Goal: Transaction & Acquisition: Purchase product/service

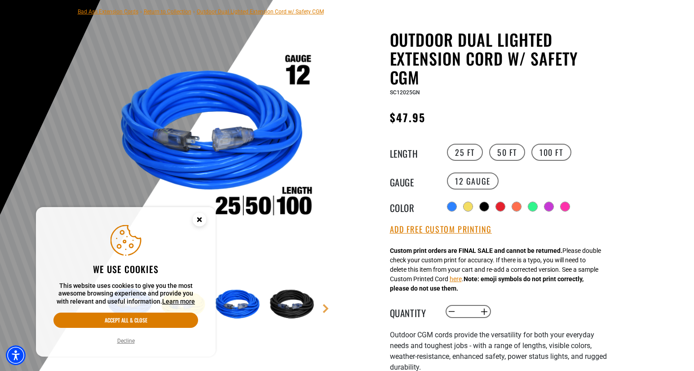
scroll to position [75, 0]
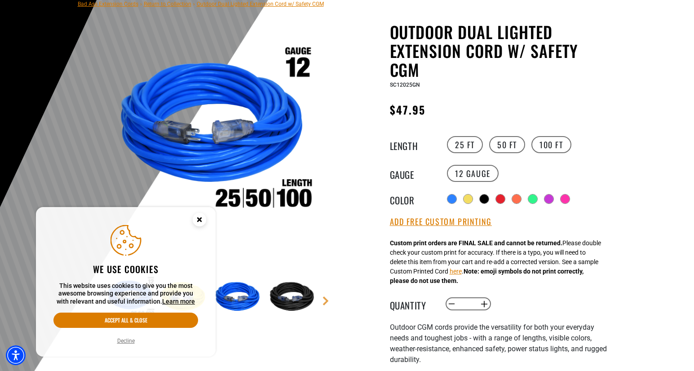
click at [302, 300] on img at bounding box center [293, 297] width 52 height 52
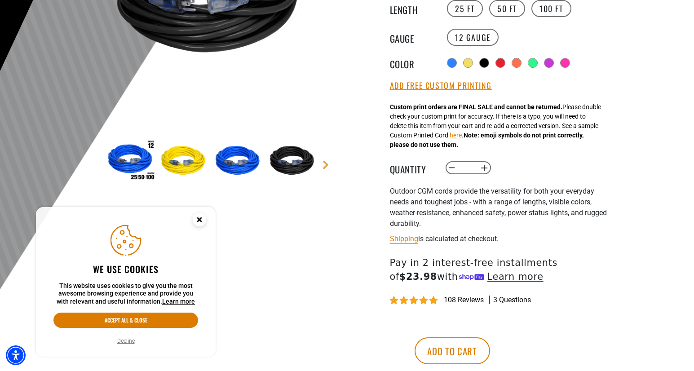
scroll to position [211, 0]
click at [202, 217] on circle "Close this option" at bounding box center [199, 219] width 13 height 13
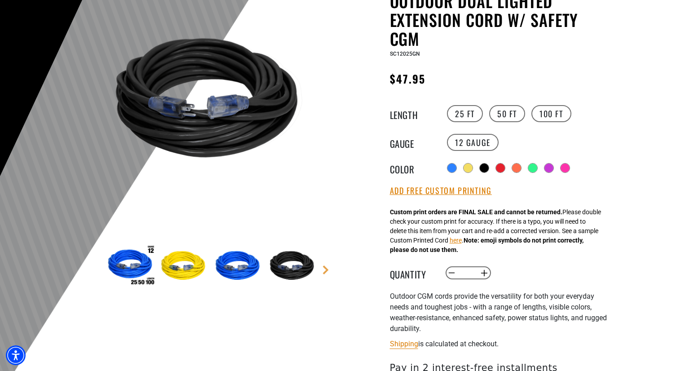
scroll to position [0, 0]
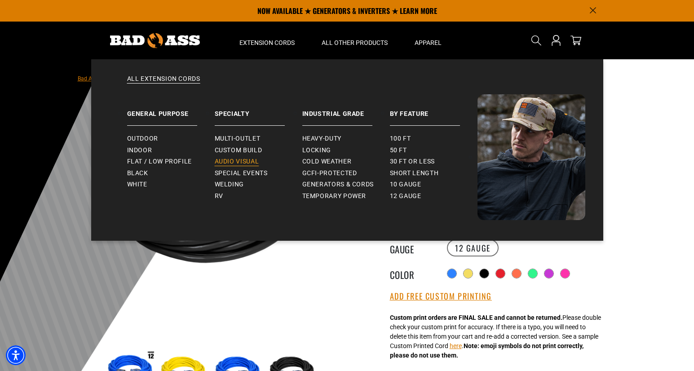
click at [222, 162] on span "Audio Visual" at bounding box center [237, 162] width 44 height 8
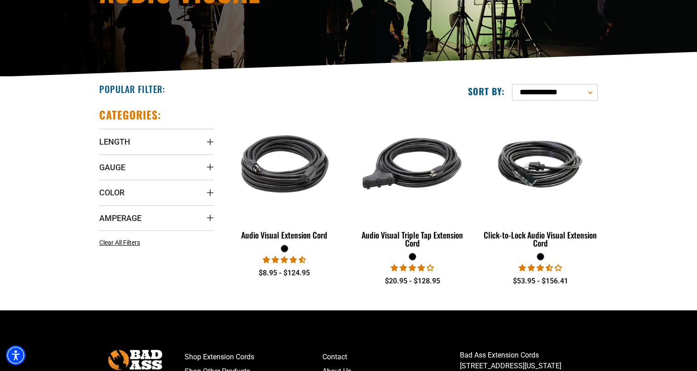
scroll to position [158, 0]
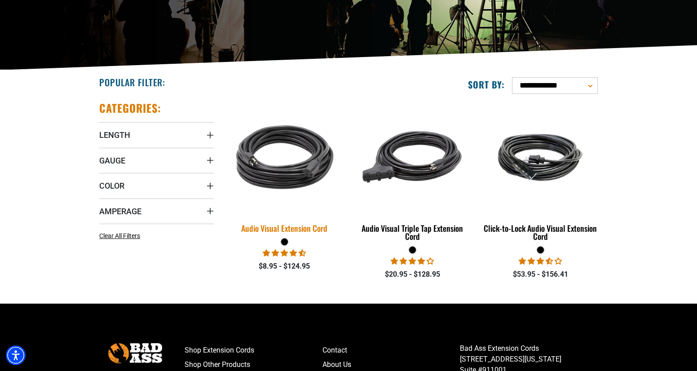
click at [279, 181] on img at bounding box center [285, 157] width 126 height 115
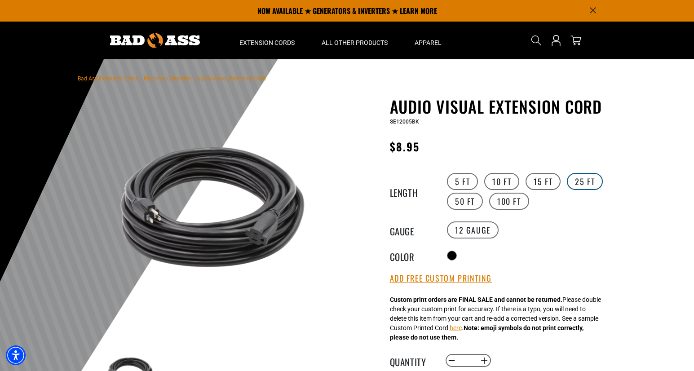
click at [585, 185] on label "25 FT" at bounding box center [585, 181] width 36 height 17
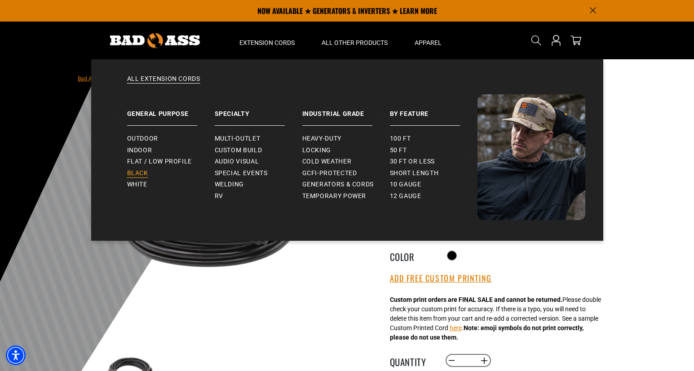
click at [145, 170] on span "Black" at bounding box center [137, 173] width 21 height 8
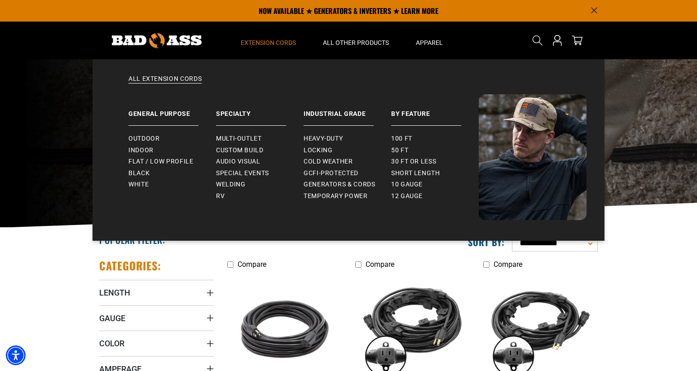
click at [283, 49] on summary "Extension Cords" at bounding box center [268, 41] width 82 height 38
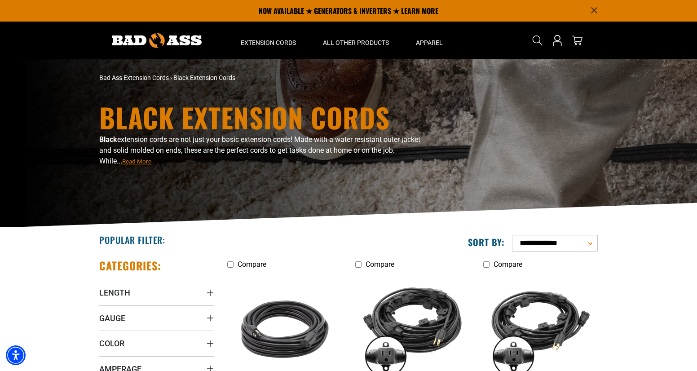
click at [128, 41] on img at bounding box center [157, 40] width 90 height 15
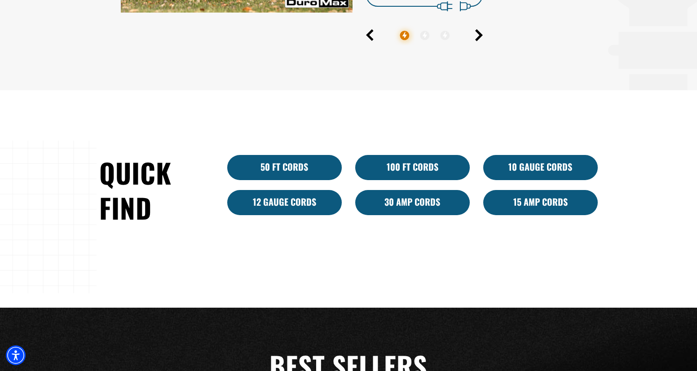
scroll to position [518, 0]
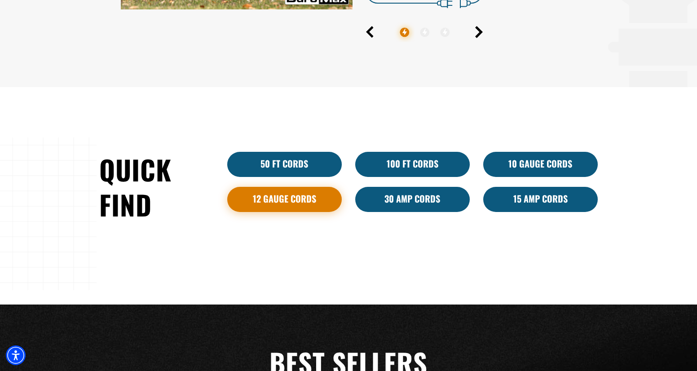
click at [320, 203] on link "12 Gauge Cords" at bounding box center [284, 199] width 115 height 25
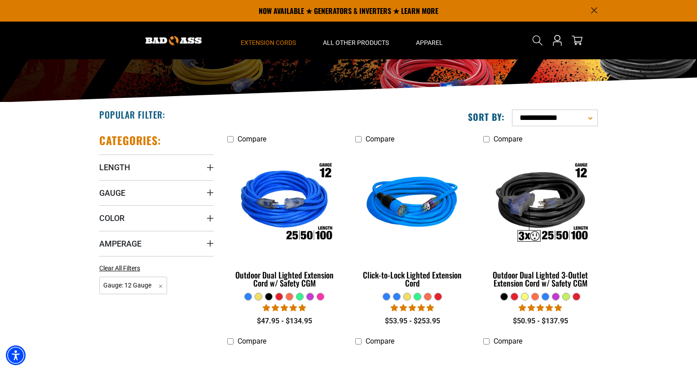
scroll to position [120, 0]
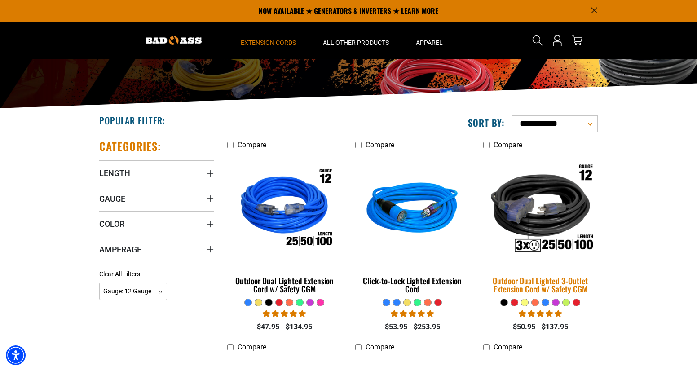
click at [528, 279] on div "Outdoor Dual Lighted 3-Outlet Extension Cord w/ Safety CGM" at bounding box center [540, 285] width 115 height 16
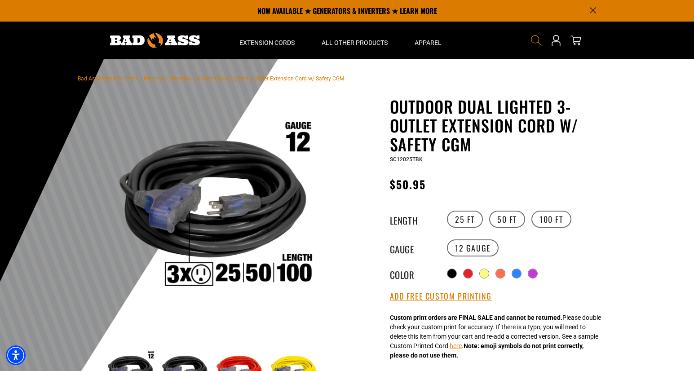
click at [534, 40] on icon "Search" at bounding box center [537, 41] width 12 height 12
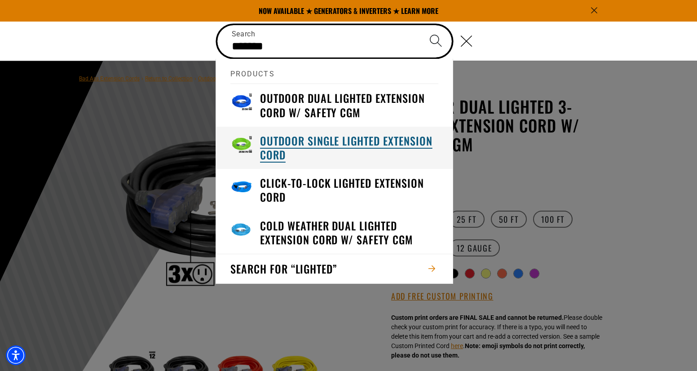
type input "*******"
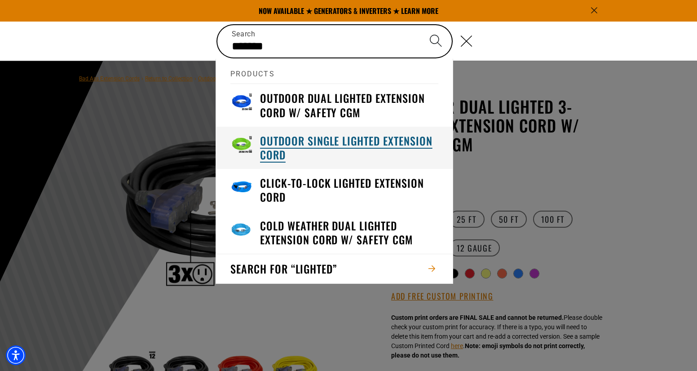
click at [378, 138] on h3 "Outdoor Single Lighted Extension Cord" at bounding box center [349, 148] width 178 height 28
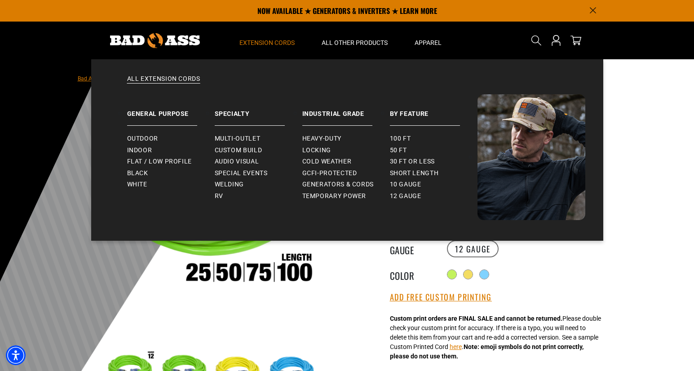
click at [269, 43] on span "Extension Cords" at bounding box center [266, 43] width 55 height 8
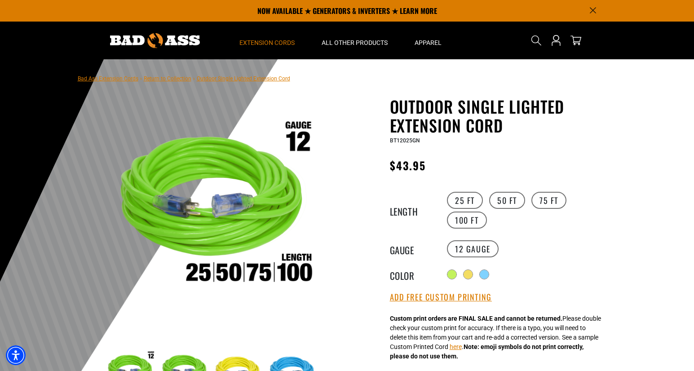
click at [269, 43] on span "Extension Cords" at bounding box center [266, 43] width 55 height 8
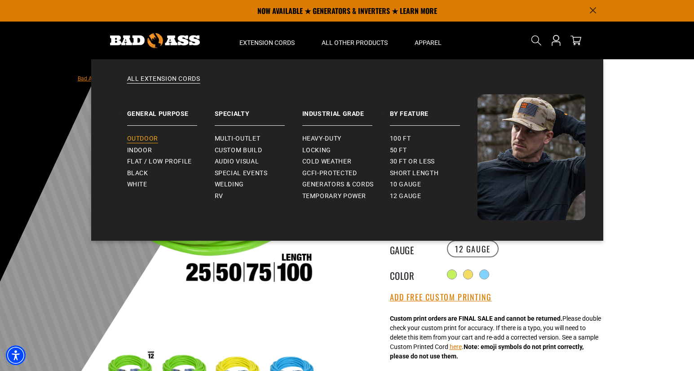
click at [144, 138] on span "Outdoor" at bounding box center [142, 139] width 31 height 8
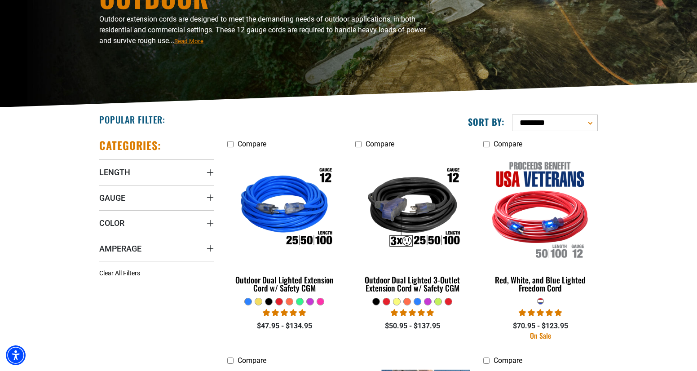
scroll to position [157, 0]
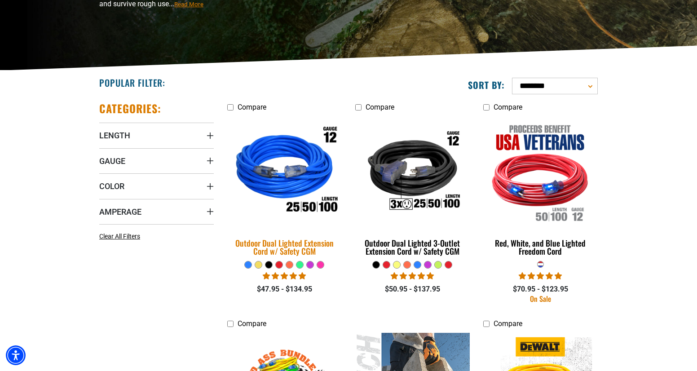
click at [292, 192] on img at bounding box center [285, 172] width 126 height 115
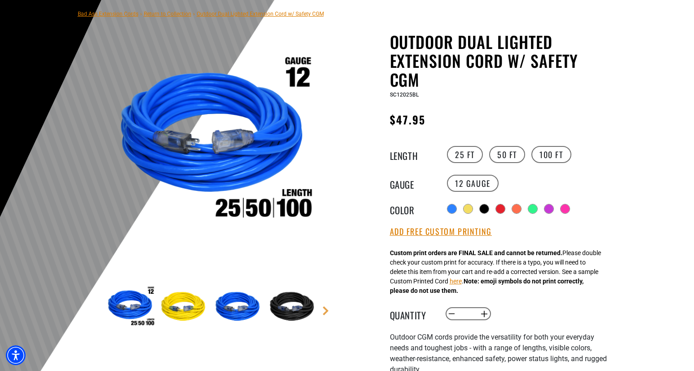
scroll to position [66, 0]
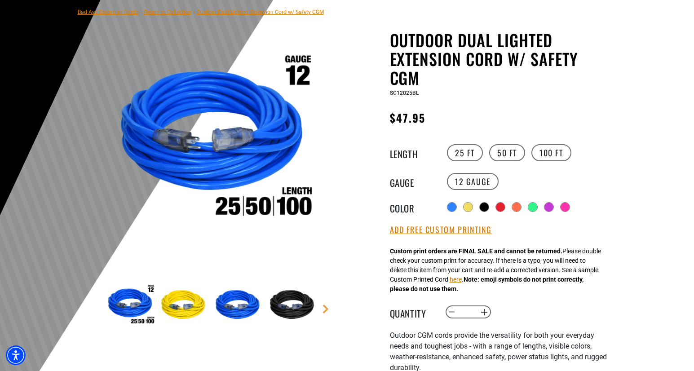
click at [286, 312] on img at bounding box center [293, 305] width 52 height 52
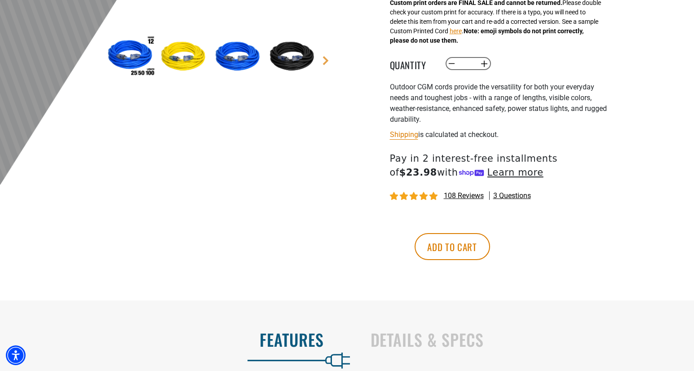
scroll to position [318, 0]
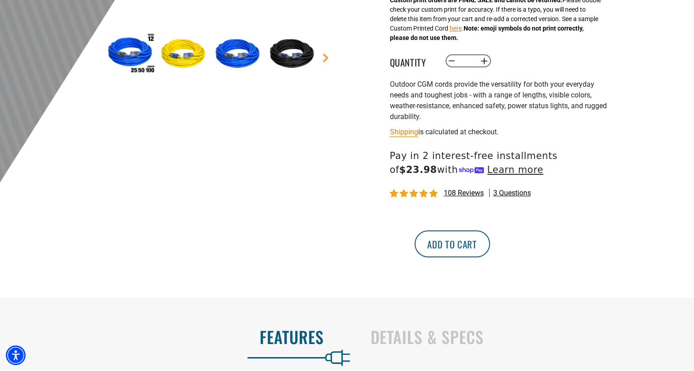
click at [490, 248] on button "Add to cart" at bounding box center [452, 243] width 75 height 27
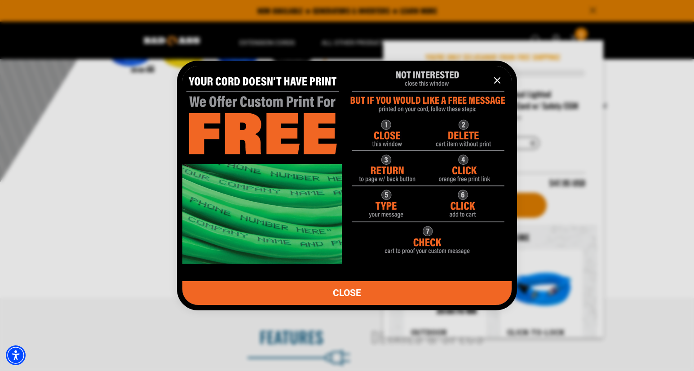
click at [363, 290] on link "CLOSE" at bounding box center [346, 293] width 329 height 24
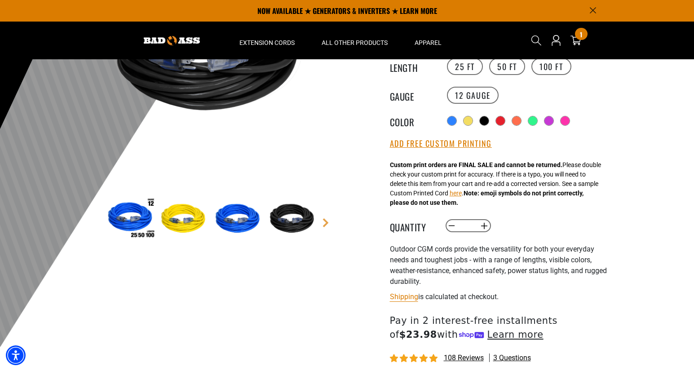
scroll to position [0, 0]
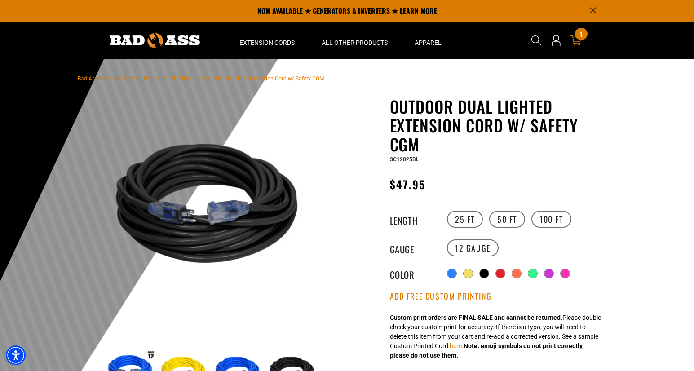
click at [571, 39] on icon "cart" at bounding box center [576, 41] width 12 height 12
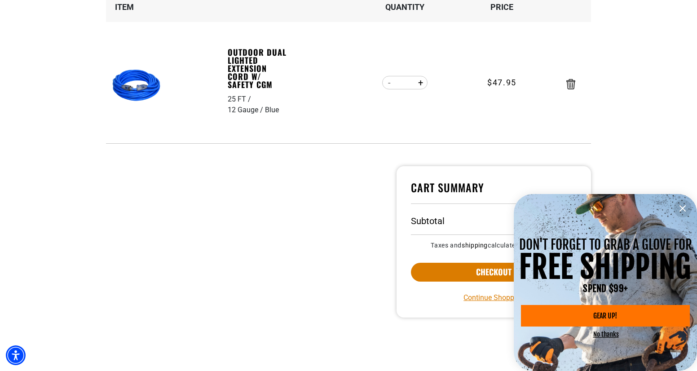
scroll to position [166, 0]
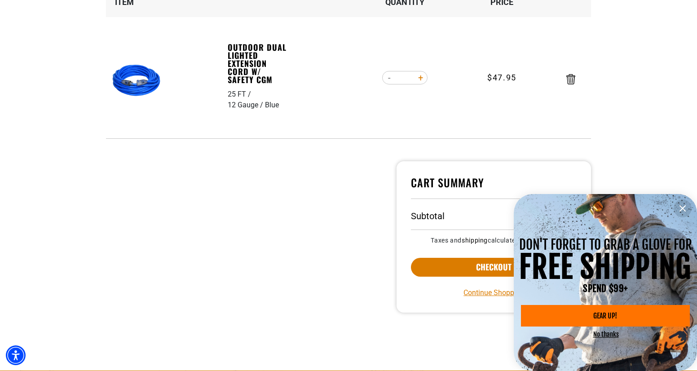
click at [420, 76] on button "Increase quantity for Outdoor Dual Lighted Extension Cord w/ Safety CGM" at bounding box center [421, 77] width 14 height 15
type input "*"
click at [682, 210] on icon "information" at bounding box center [682, 208] width 11 height 11
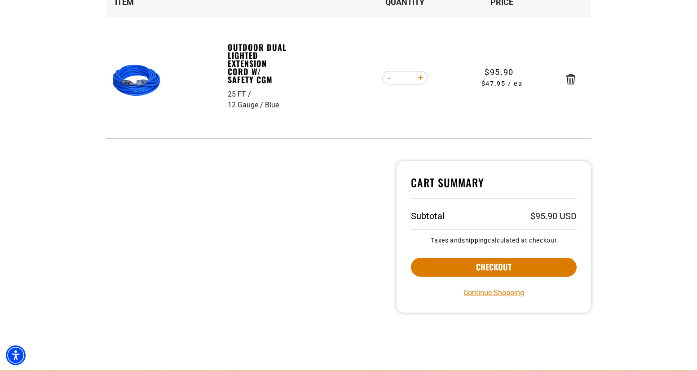
click at [421, 76] on button "Increase quantity for Outdoor Dual Lighted Extension Cord w/ Safety CGM" at bounding box center [421, 77] width 14 height 15
type input "*"
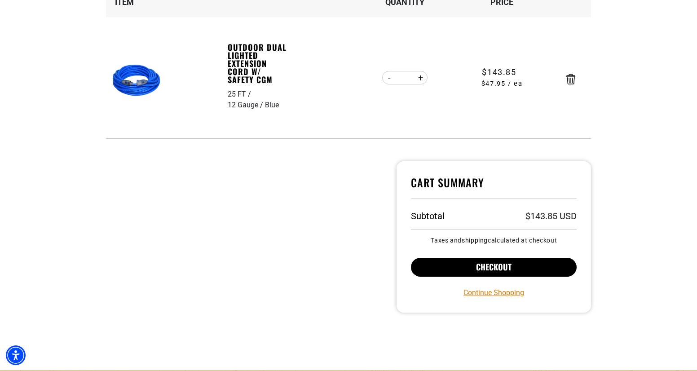
click at [497, 265] on button "Checkout" at bounding box center [494, 267] width 166 height 19
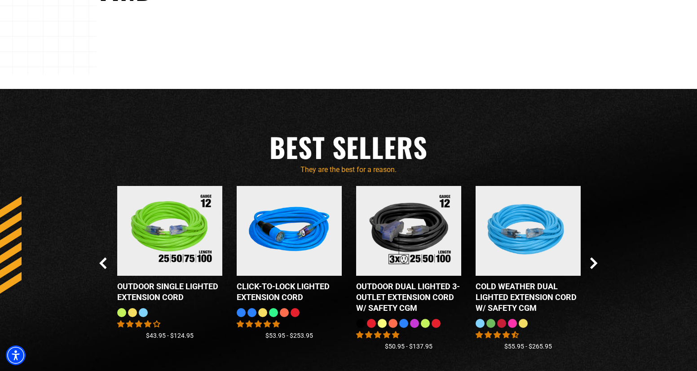
scroll to position [731, 0]
